Goal: Information Seeking & Learning: Learn about a topic

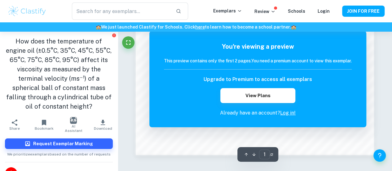
scroll to position [528, 0]
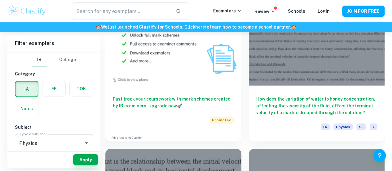
scroll to position [727, 0]
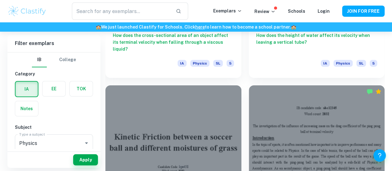
scroll to position [1113, 0]
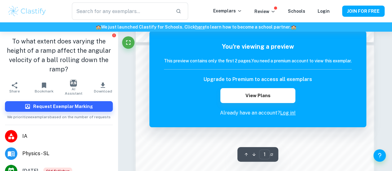
scroll to position [445, 0]
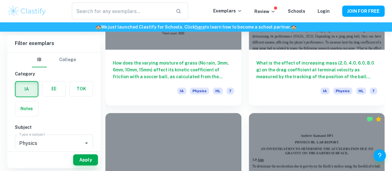
scroll to position [1265, 0]
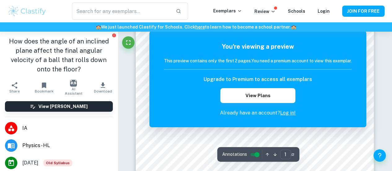
scroll to position [82, 0]
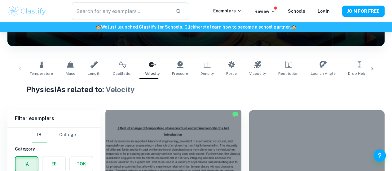
scroll to position [96, 0]
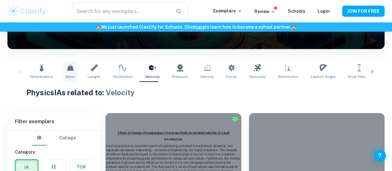
click at [73, 68] on link "Mass" at bounding box center [70, 71] width 15 height 20
type input "Mass"
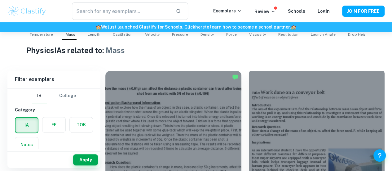
scroll to position [193, 0]
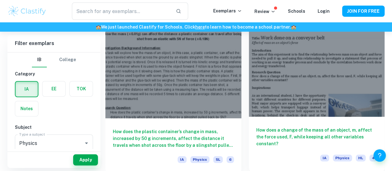
drag, startPoint x: 246, startPoint y: 76, endPoint x: 231, endPoint y: 68, distance: 17.2
click at [249, 68] on div at bounding box center [317, 66] width 136 height 102
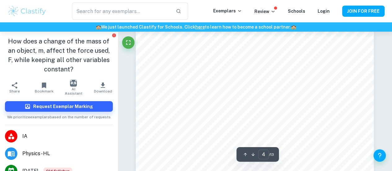
scroll to position [1028, 0]
type input "6"
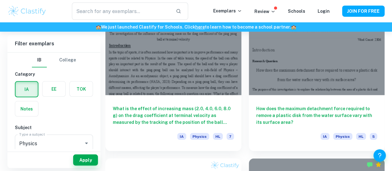
scroll to position [547, 0]
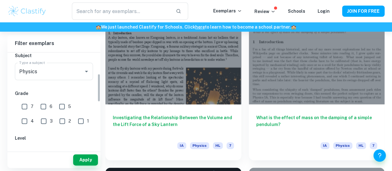
scroll to position [72, 0]
click at [23, 105] on input "7" at bounding box center [24, 106] width 12 height 12
checkbox input "true"
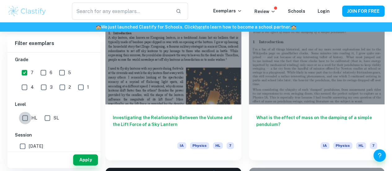
click at [25, 120] on input "HL" at bounding box center [25, 118] width 12 height 12
checkbox input "true"
click at [84, 160] on button "Apply" at bounding box center [85, 159] width 25 height 11
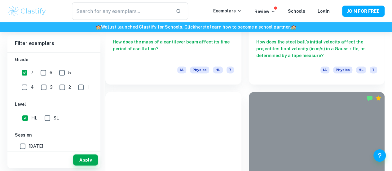
scroll to position [1596, 0]
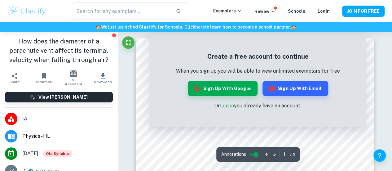
click at [327, 50] on div "Create a free account to continue When you sign up you will be able to view unl…" at bounding box center [257, 80] width 217 height 93
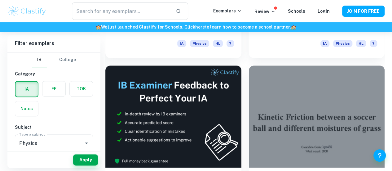
scroll to position [309, 0]
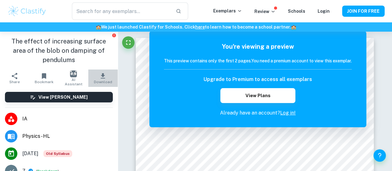
click at [101, 78] on icon "button" at bounding box center [103, 75] width 4 height 5
